Goal: Task Accomplishment & Management: Manage account settings

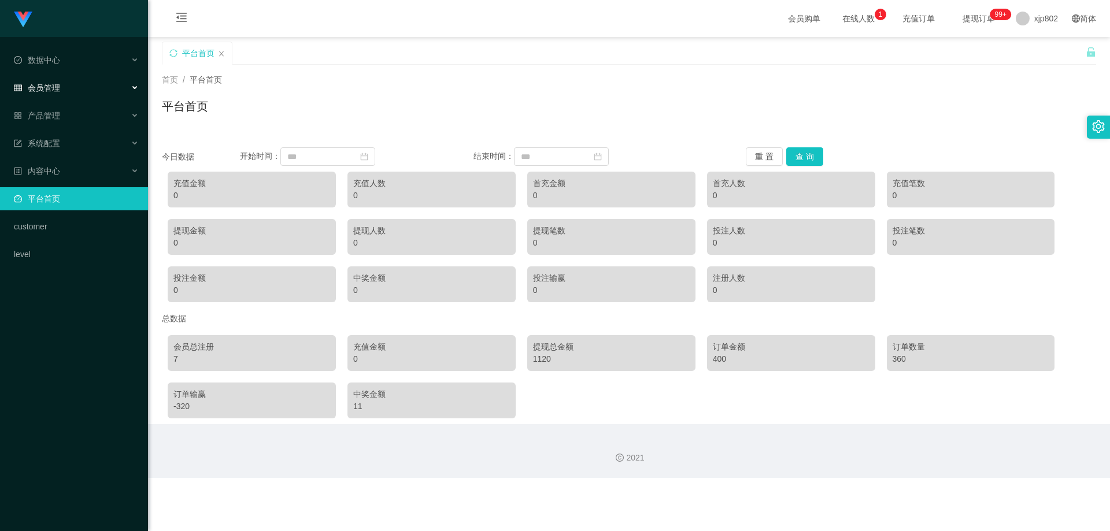
click at [57, 91] on span "会员管理" at bounding box center [37, 87] width 46 height 9
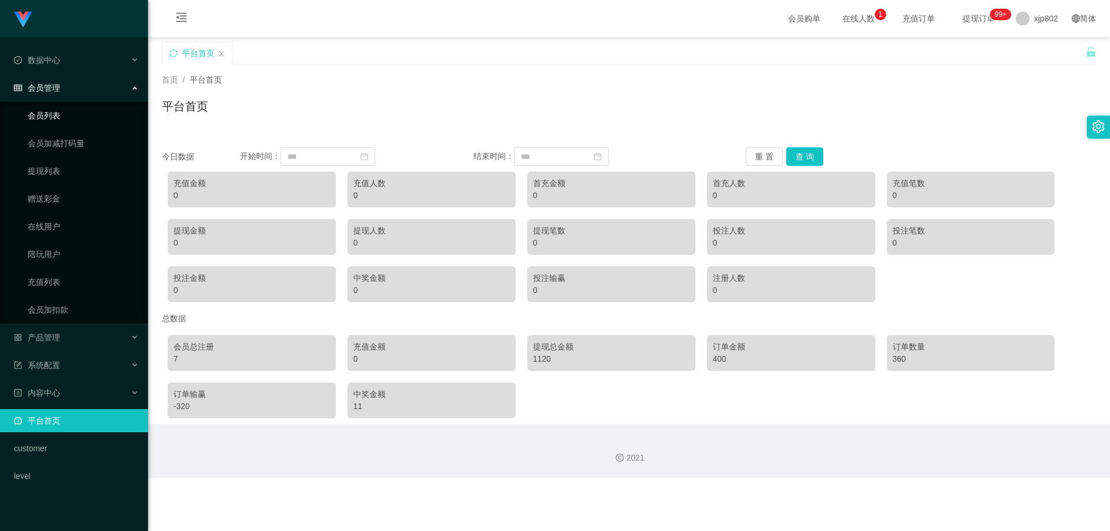
click at [62, 113] on link "会员列表" at bounding box center [83, 115] width 111 height 23
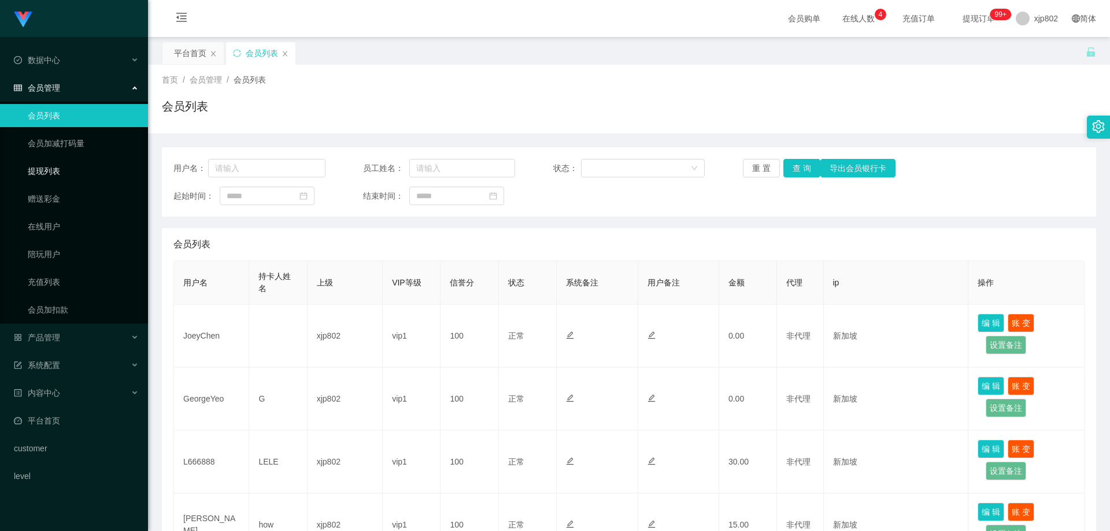
click at [40, 171] on link "提现列表" at bounding box center [83, 171] width 111 height 23
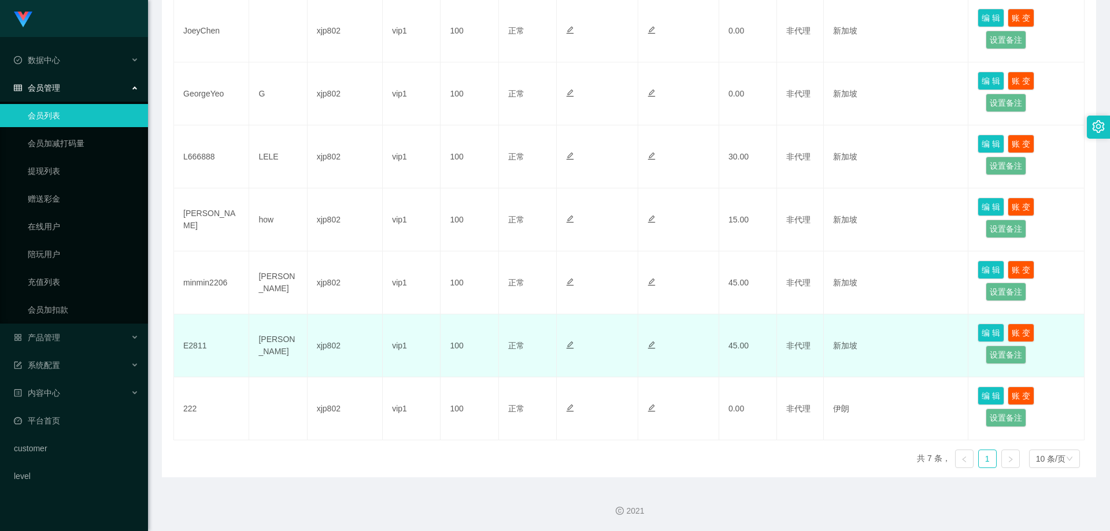
scroll to position [247, 0]
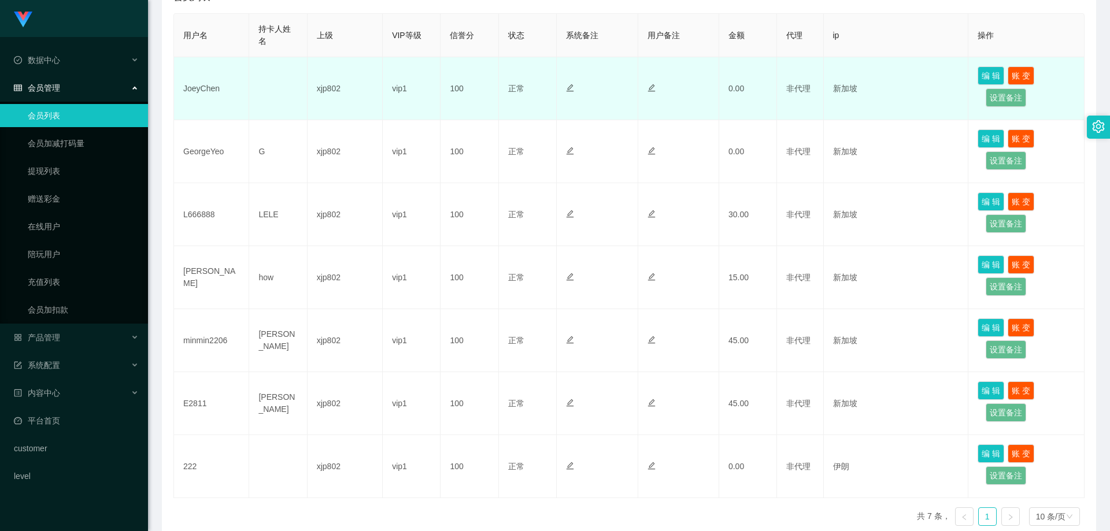
drag, startPoint x: 227, startPoint y: 89, endPoint x: 234, endPoint y: 77, distance: 13.2
click at [234, 77] on td "JoeyChen" at bounding box center [211, 88] width 75 height 63
